Goal: Task Accomplishment & Management: Manage account settings

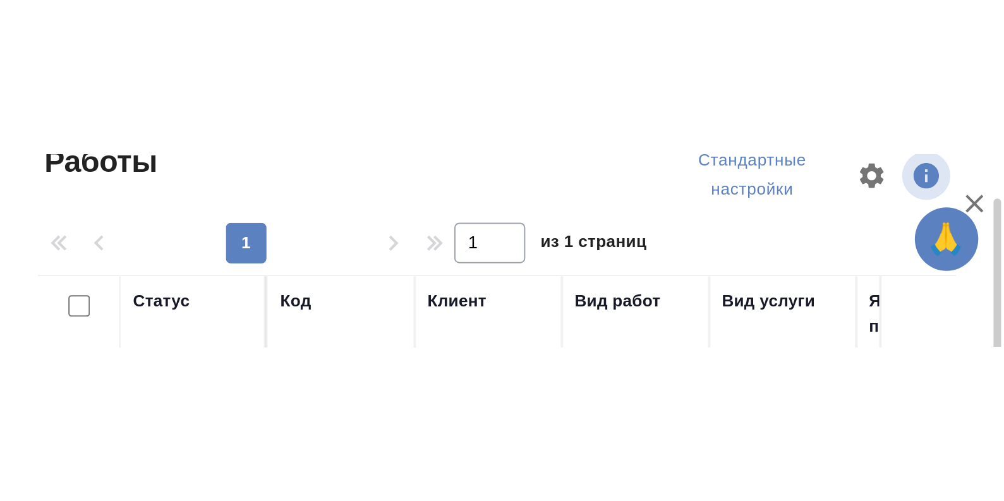
scroll to position [23, 0]
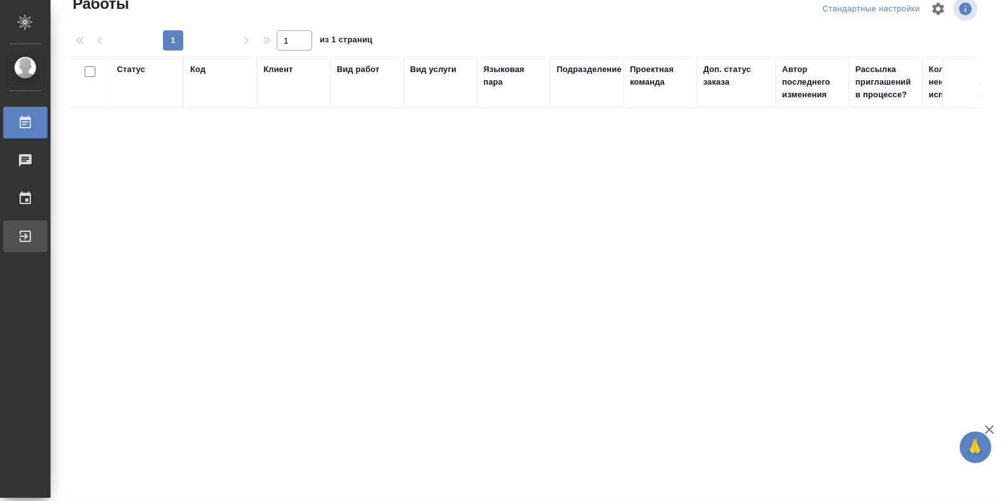
click at [22, 237] on div "Выйти" at bounding box center [10, 236] width 32 height 19
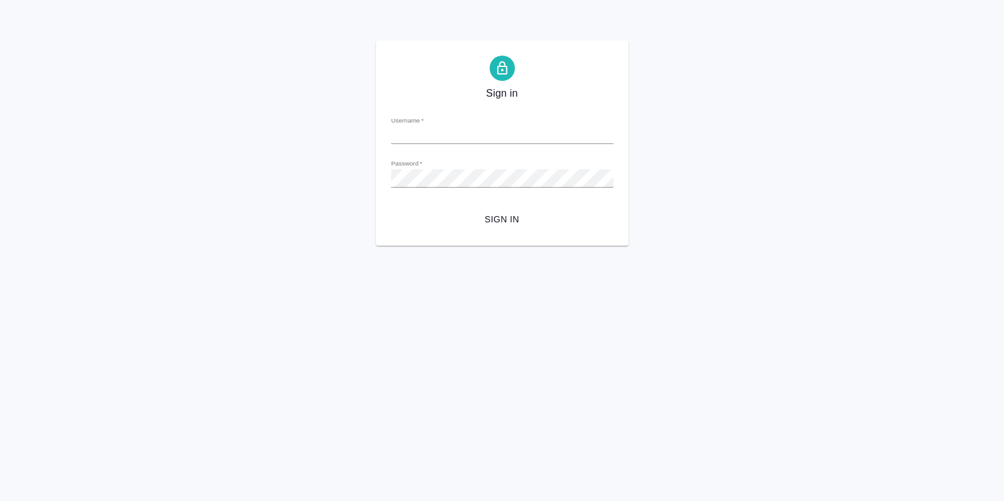
type input "m.guzov@awatera.com"
click at [481, 216] on span "Sign in" at bounding box center [502, 220] width 202 height 16
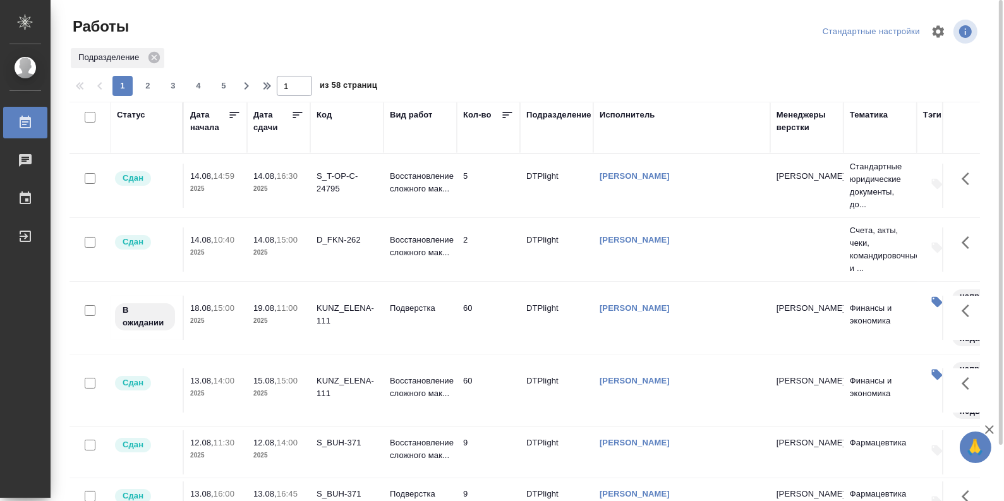
click at [138, 113] on div "Статус" at bounding box center [131, 115] width 28 height 13
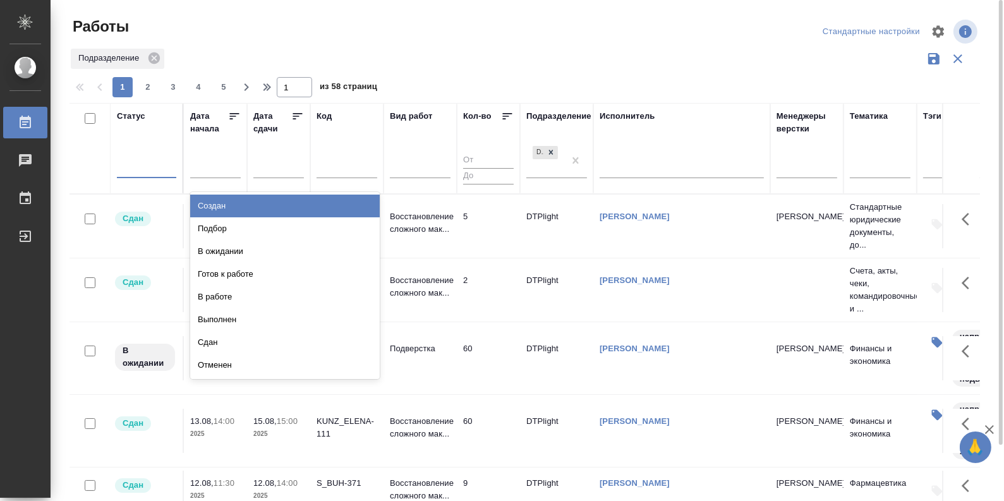
click at [143, 176] on div at bounding box center [146, 166] width 59 height 24
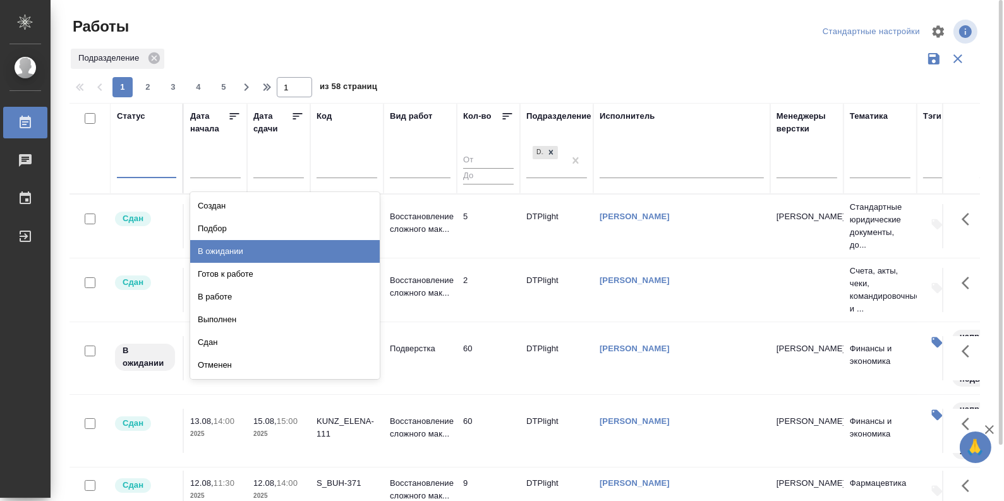
click at [235, 251] on div "В ожидании" at bounding box center [285, 251] width 190 height 23
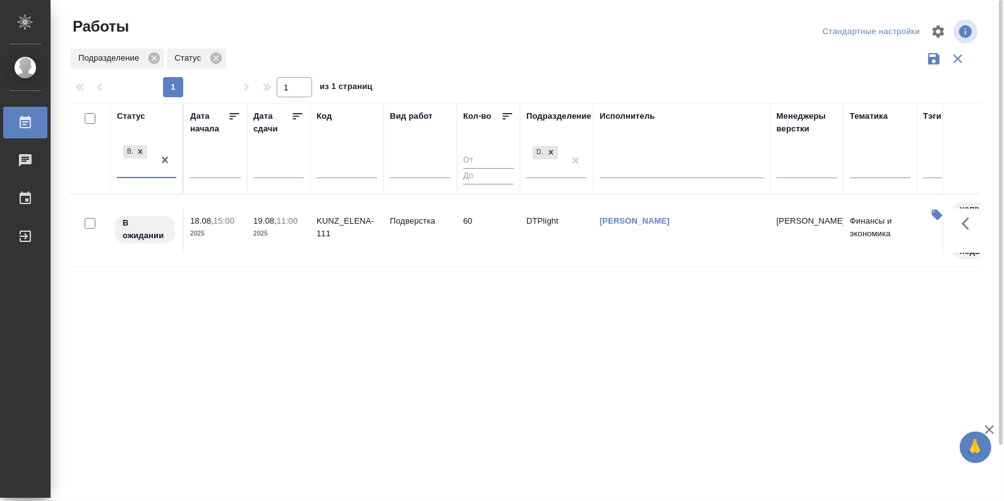
click at [154, 174] on div at bounding box center [165, 160] width 23 height 34
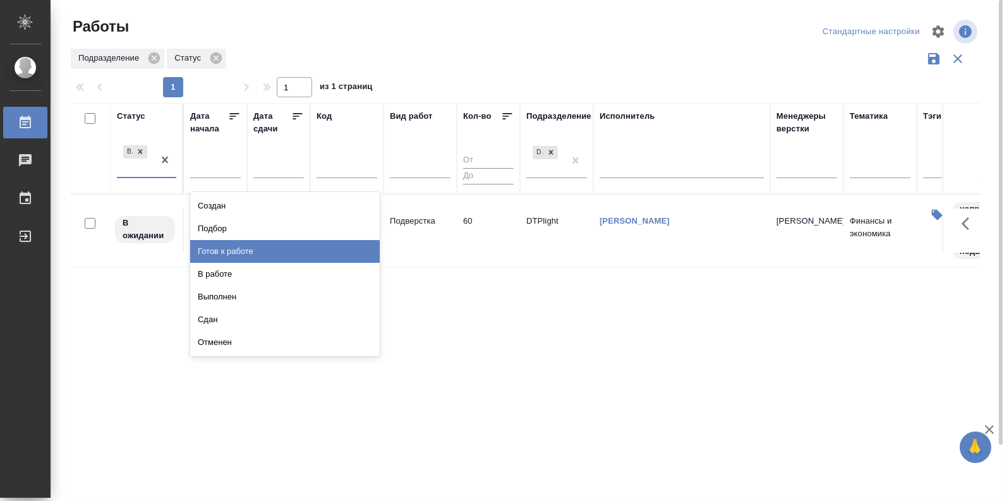
click at [240, 253] on div "Готов к работе" at bounding box center [285, 251] width 190 height 23
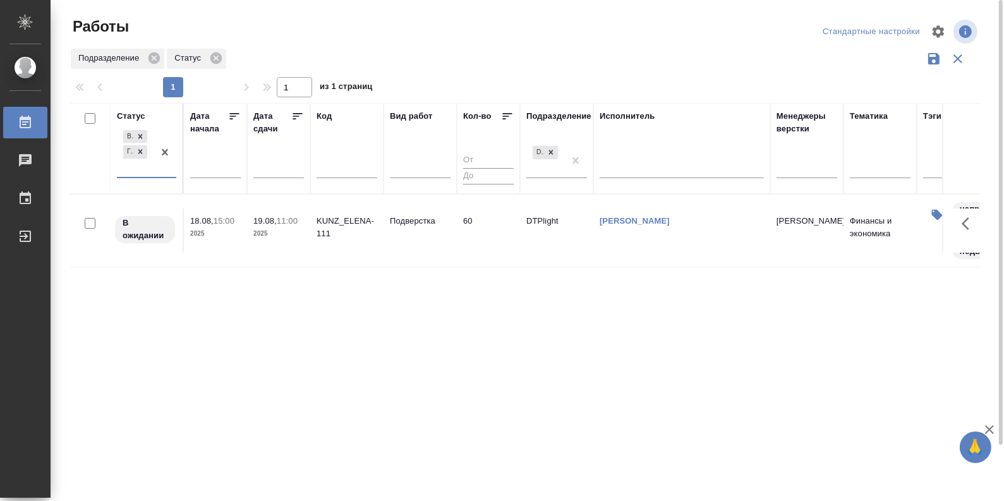
click at [138, 176] on div "В ожидании Готов к работе" at bounding box center [135, 152] width 37 height 49
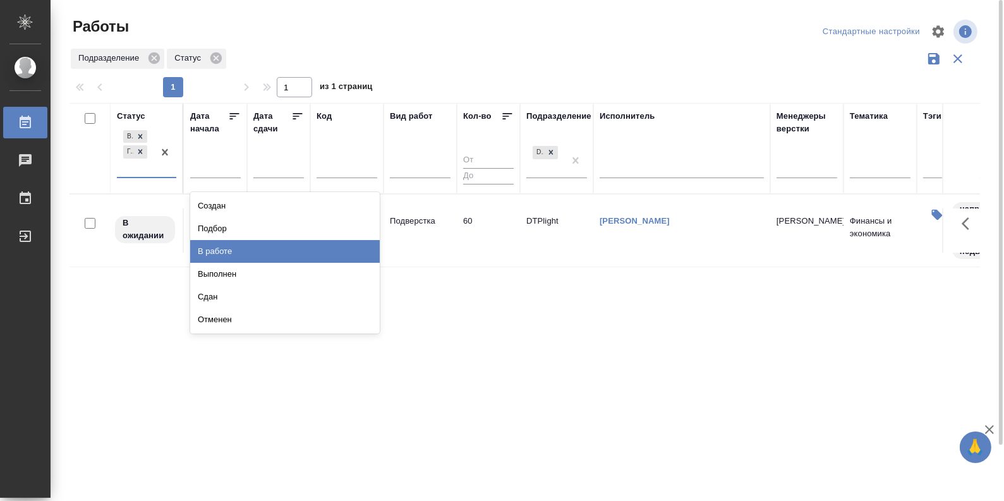
click at [229, 246] on div "В работе" at bounding box center [285, 251] width 190 height 23
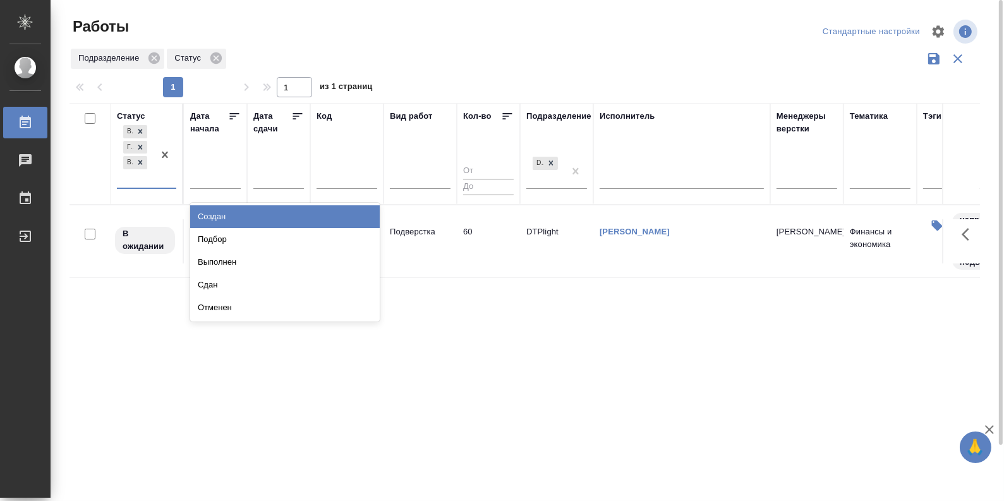
click at [158, 186] on div at bounding box center [165, 155] width 23 height 65
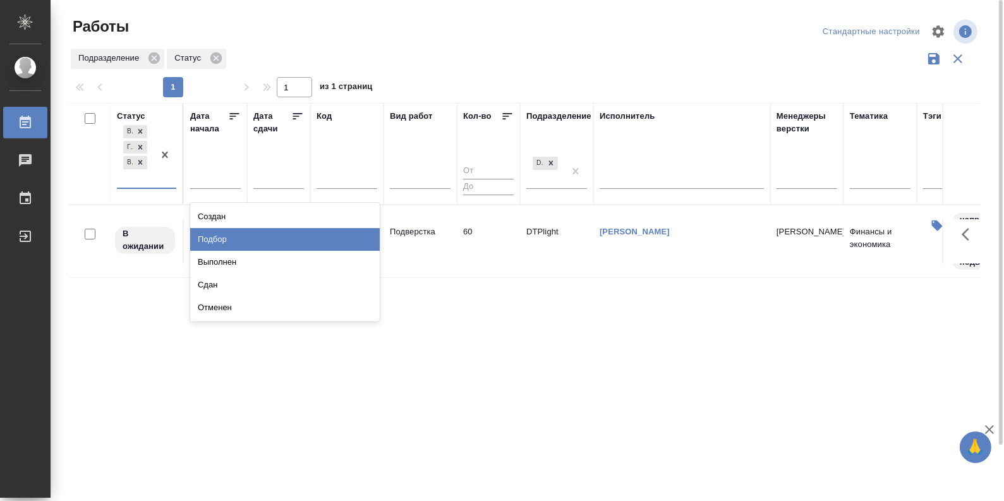
click at [243, 241] on div "Подбор" at bounding box center [285, 239] width 190 height 23
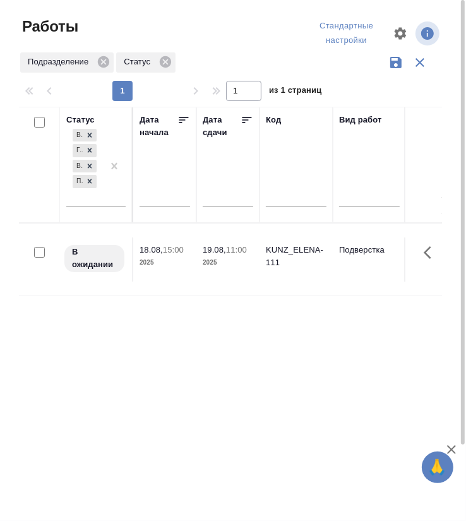
click at [226, 366] on div "Статус В ожидании Готов к работе В работе Подбор Дата начала Дата сдачи Код Вид…" at bounding box center [230, 334] width 423 height 455
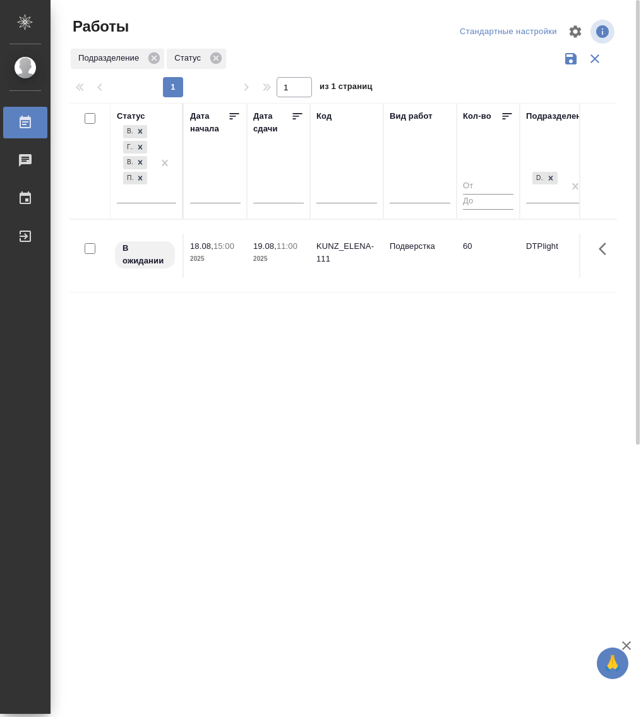
click at [314, 421] on div "Статус В ожидании Готов к работе В работе Подбор Дата начала Дата сдачи Код Вид…" at bounding box center [343, 330] width 548 height 455
